Goal: Check status: Check status

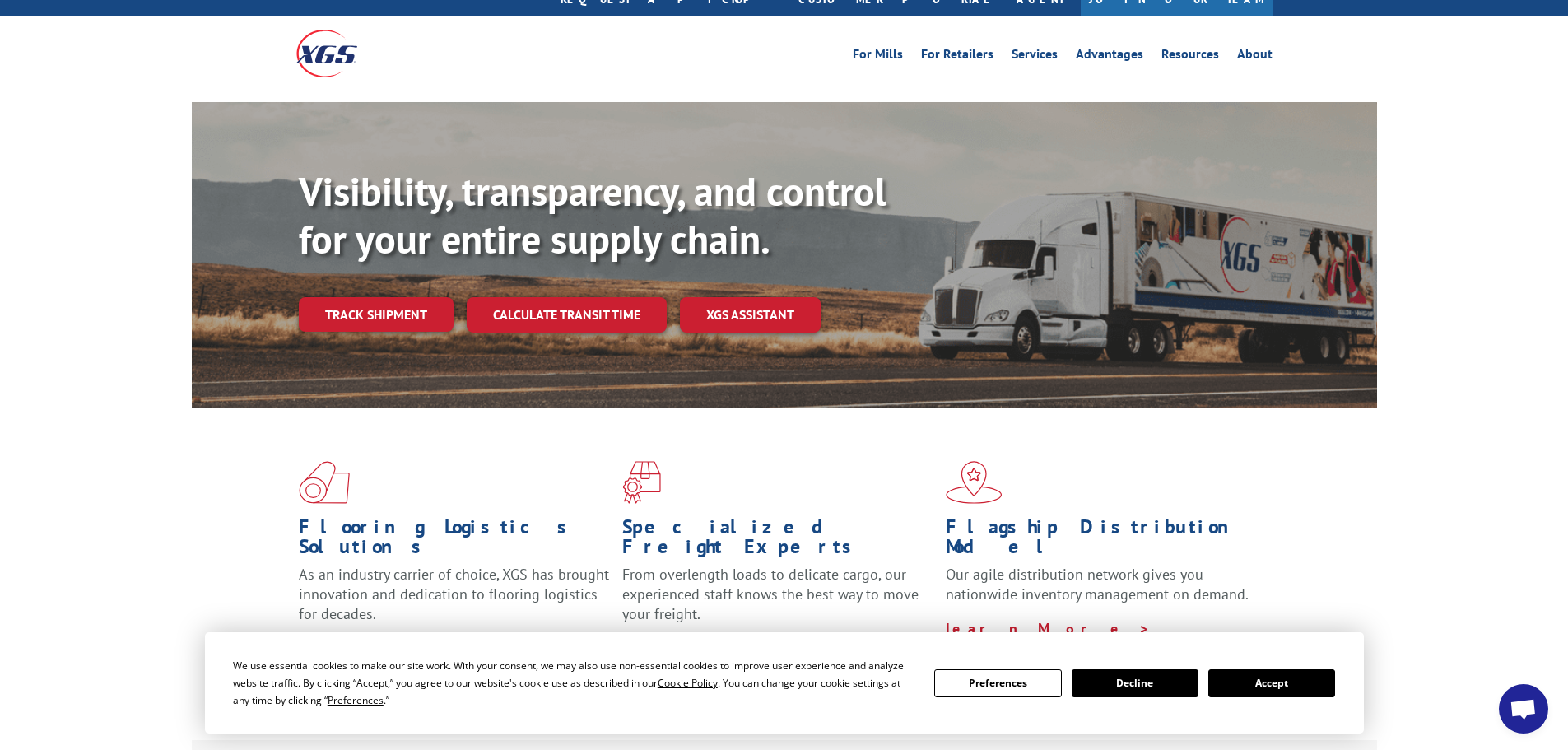
scroll to position [164, 0]
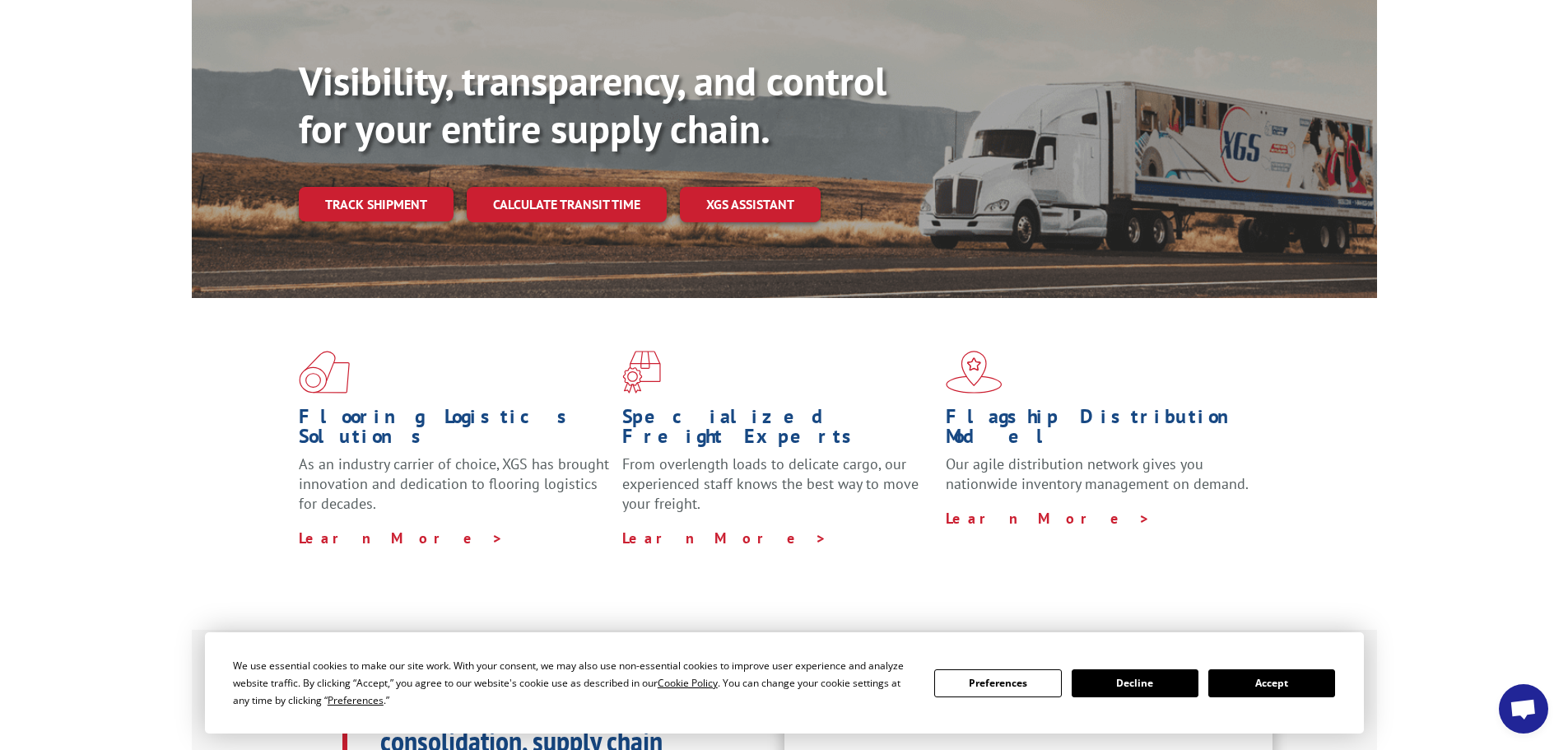
click at [389, 187] on link "Track shipment" at bounding box center [376, 204] width 155 height 35
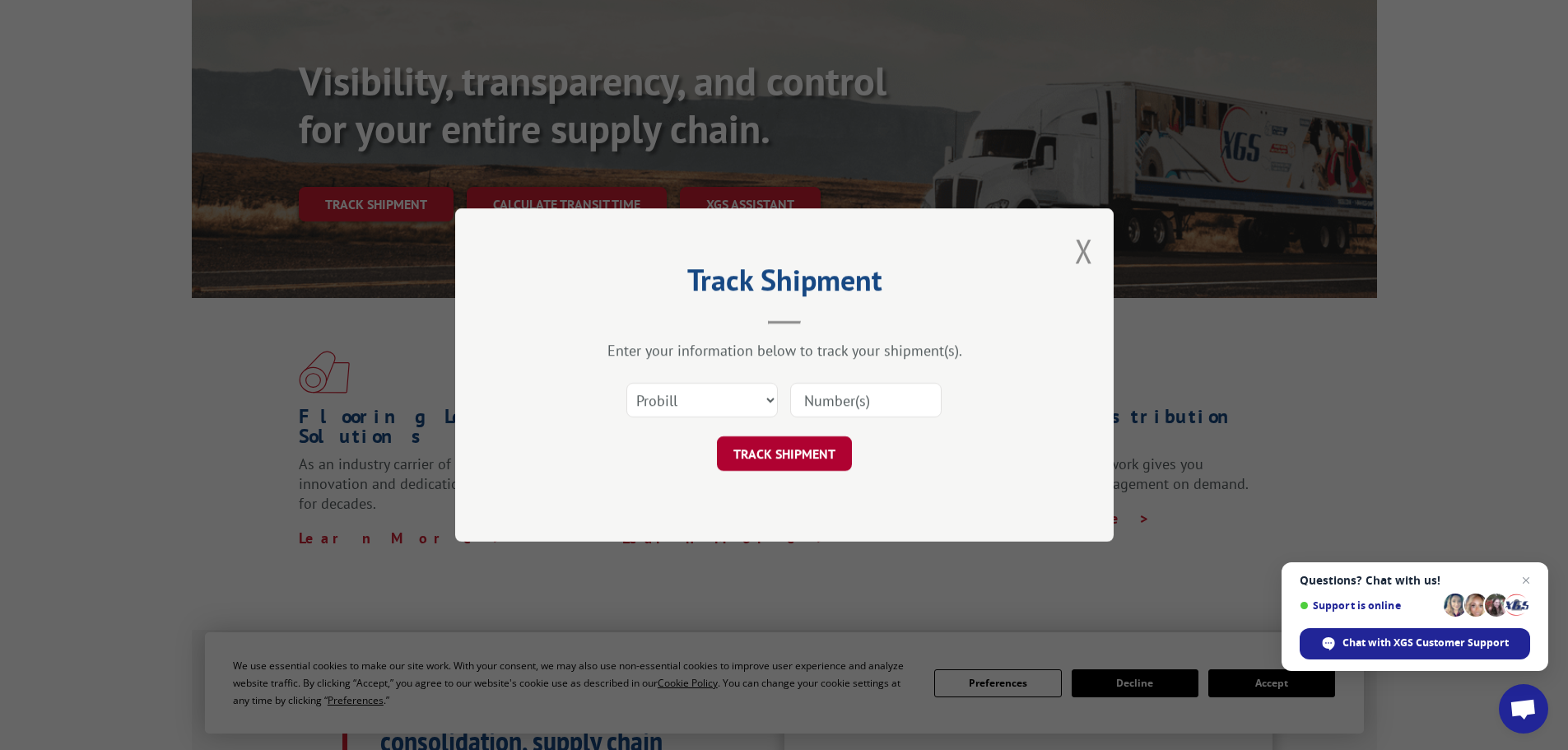
drag, startPoint x: 826, startPoint y: 406, endPoint x: 810, endPoint y: 455, distance: 51.5
click at [826, 406] on input at bounding box center [866, 399] width 152 height 35
paste input "17503978"
type input "17503978"
click at [773, 460] on button "TRACK SHIPMENT" at bounding box center [784, 454] width 135 height 35
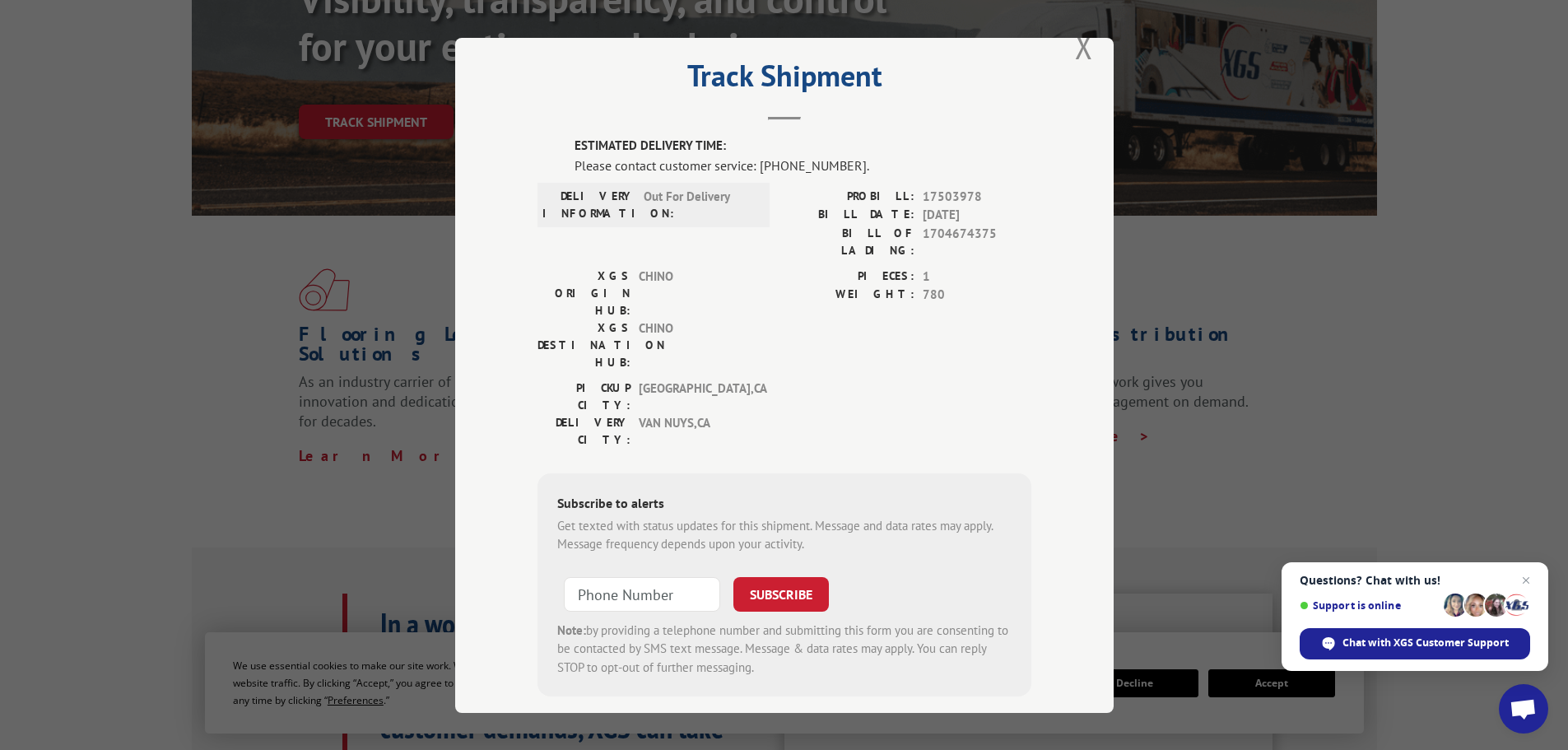
scroll to position [0, 0]
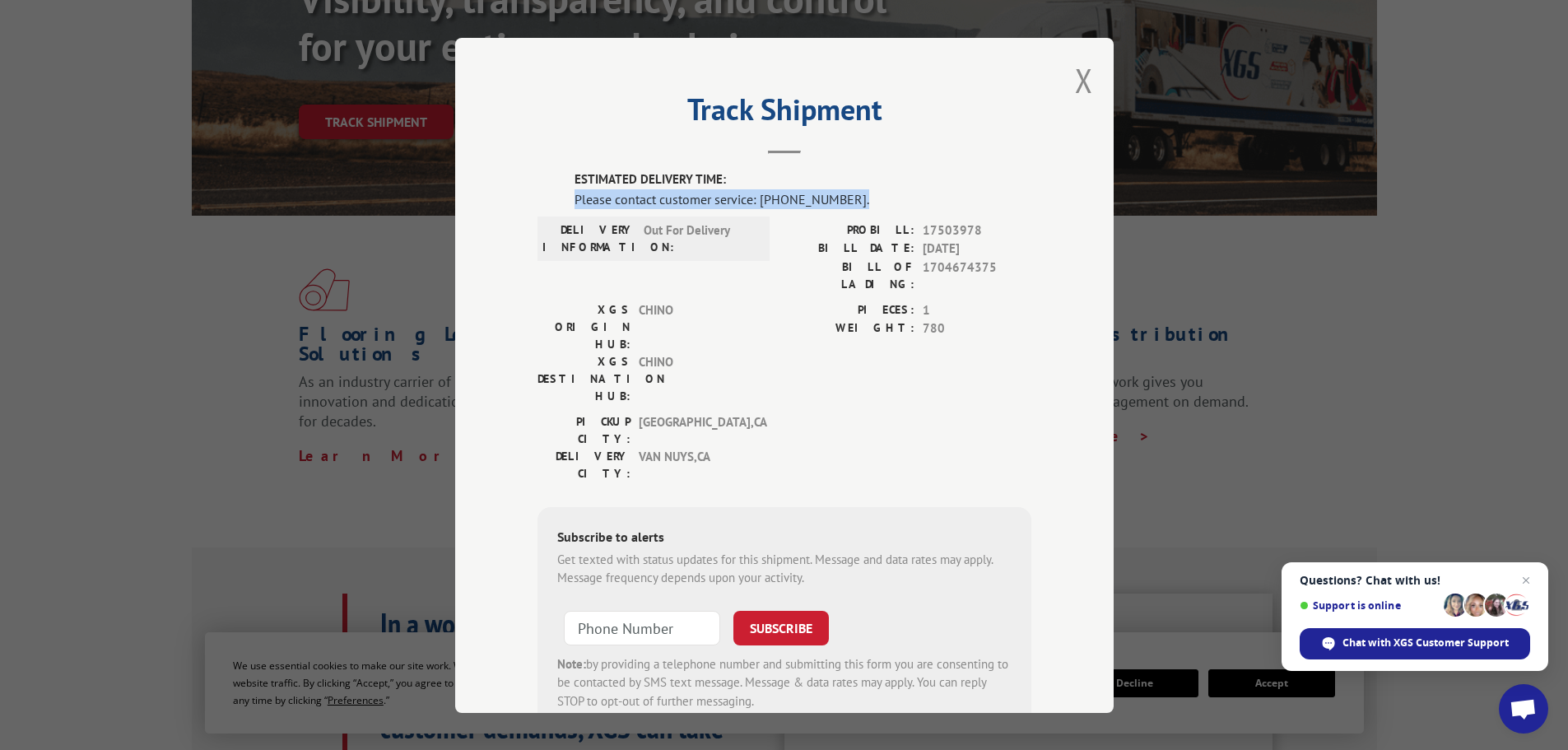
drag, startPoint x: 854, startPoint y: 204, endPoint x: 563, endPoint y: 203, distance: 291.0
click at [563, 203] on div "ESTIMATED DELIVERY TIME: Please contact customer service: [PHONE_NUMBER]. DELIV…" at bounding box center [784, 450] width 494 height 560
copy div "Please contact customer service: [PHONE_NUMBER]."
click at [1075, 82] on button "Close modal" at bounding box center [1084, 80] width 18 height 44
